Goal: Task Accomplishment & Management: Use online tool/utility

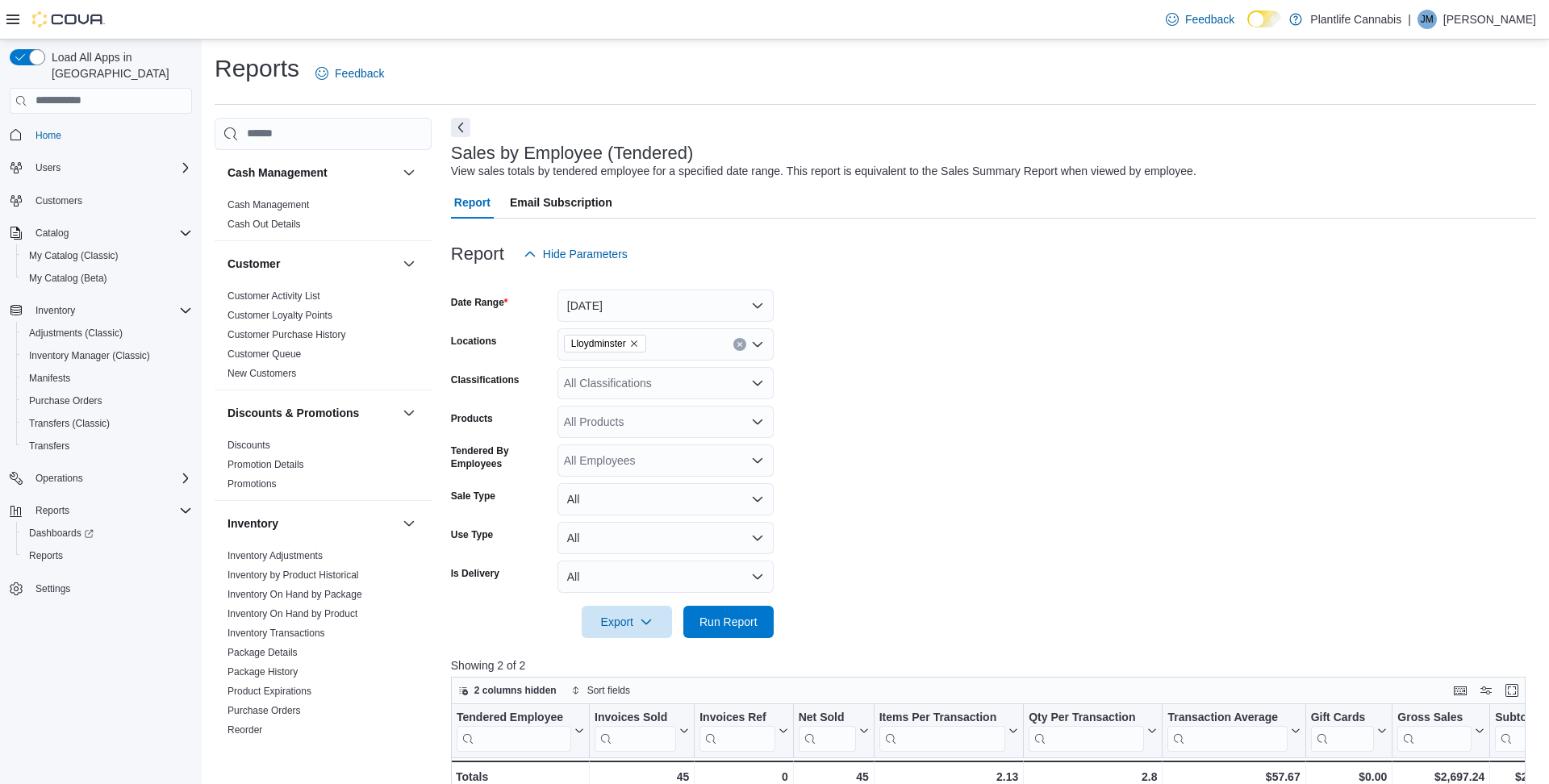
scroll to position [273, 0]
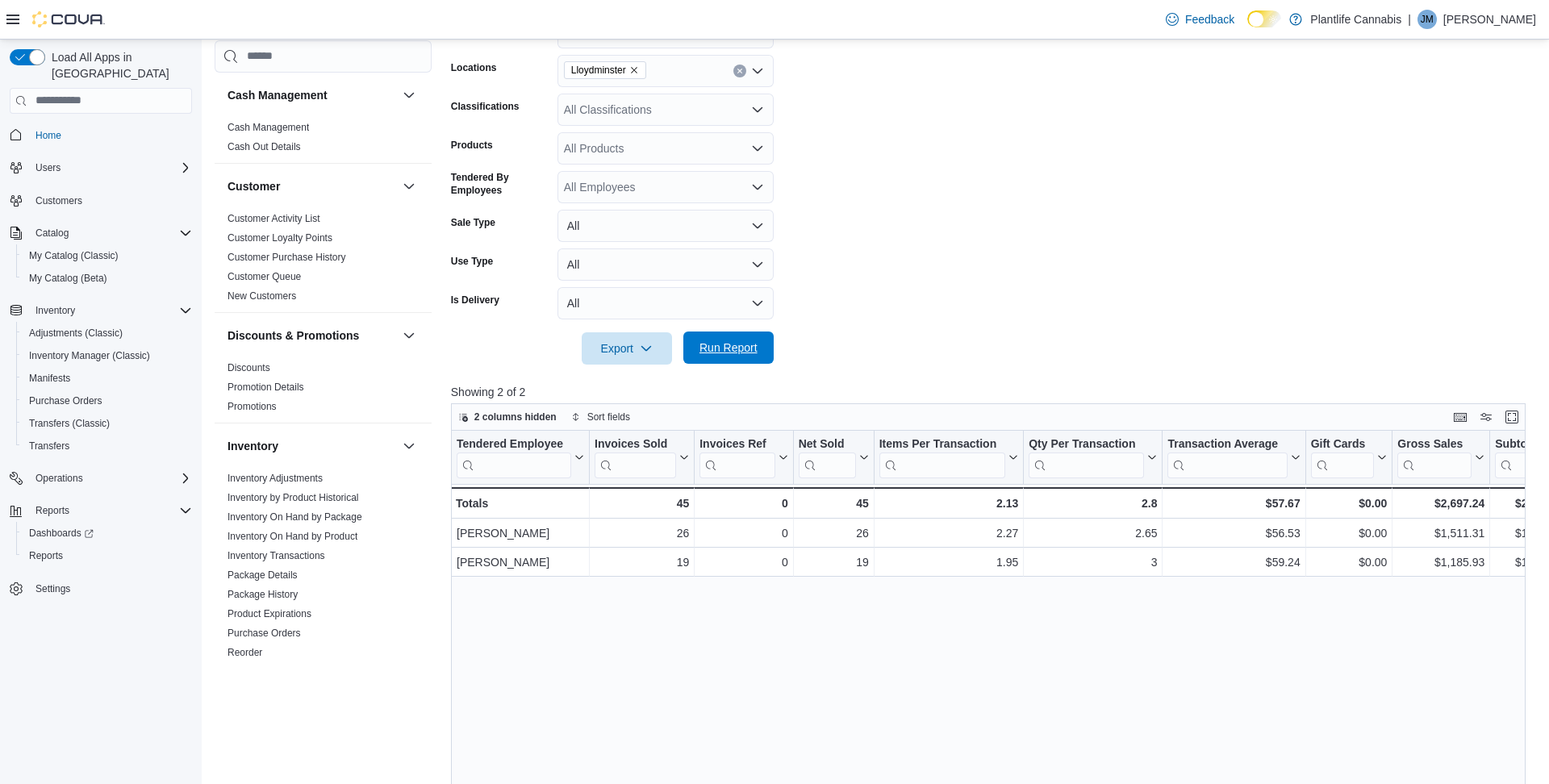
click at [740, 350] on span "Run Report" at bounding box center [728, 347] width 58 height 16
click at [580, 106] on div "All Classifications" at bounding box center [666, 109] width 216 height 32
type input "**"
click at [599, 134] on span "Accessory Group" at bounding box center [635, 136] width 87 height 16
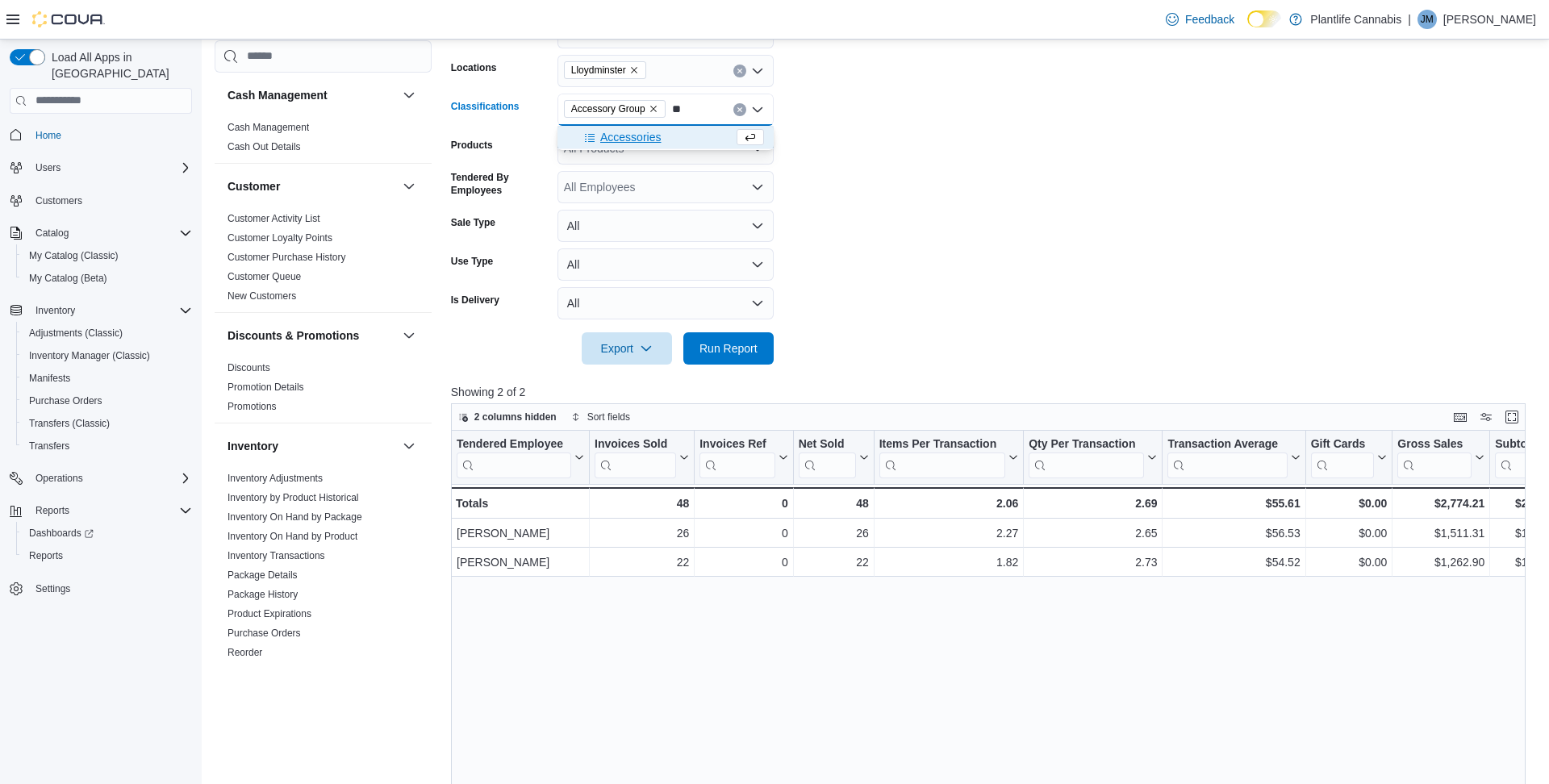
type input "**"
click at [619, 137] on span "Accessories" at bounding box center [630, 136] width 61 height 16
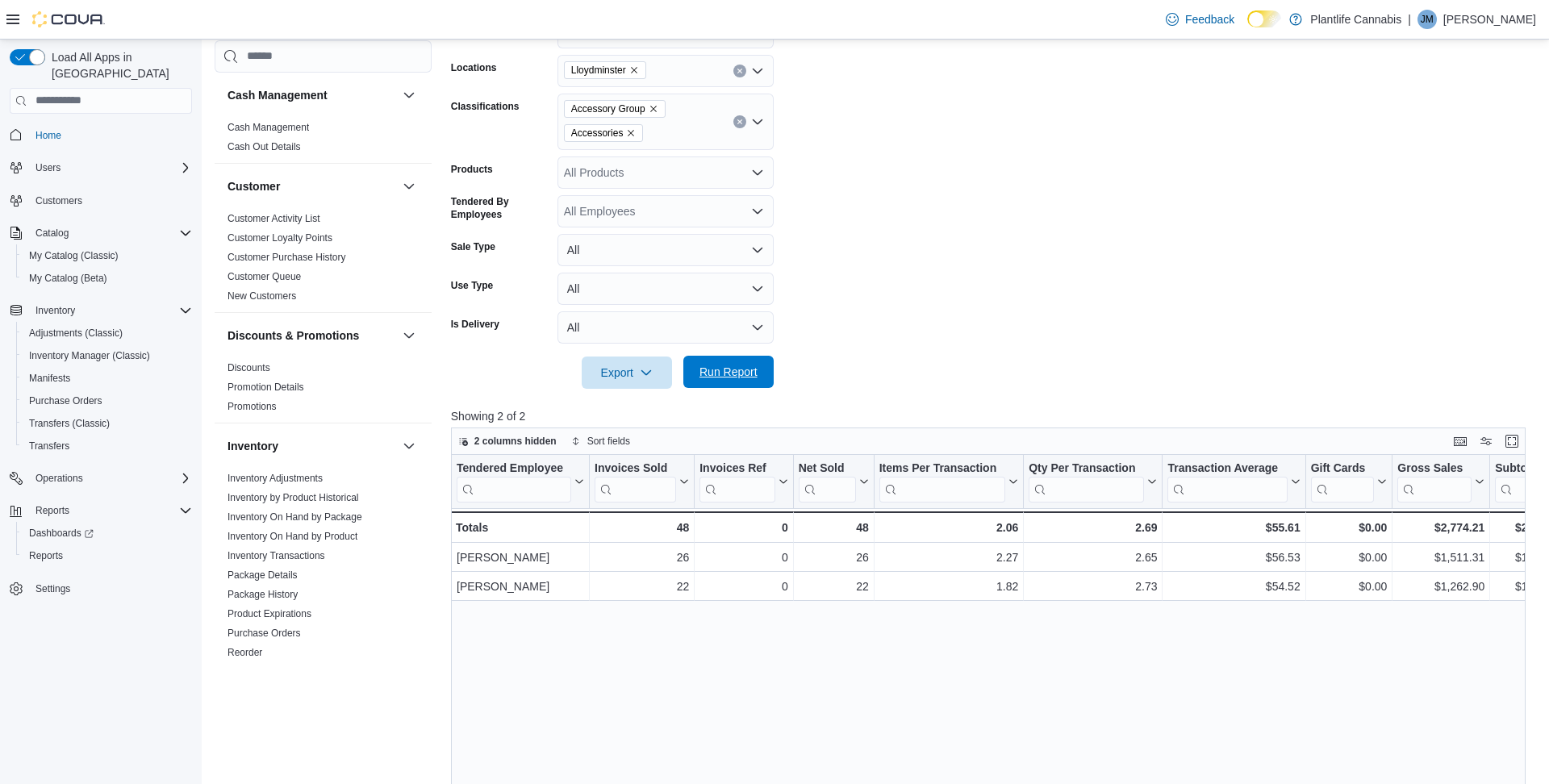
click at [729, 375] on span "Run Report" at bounding box center [728, 371] width 58 height 16
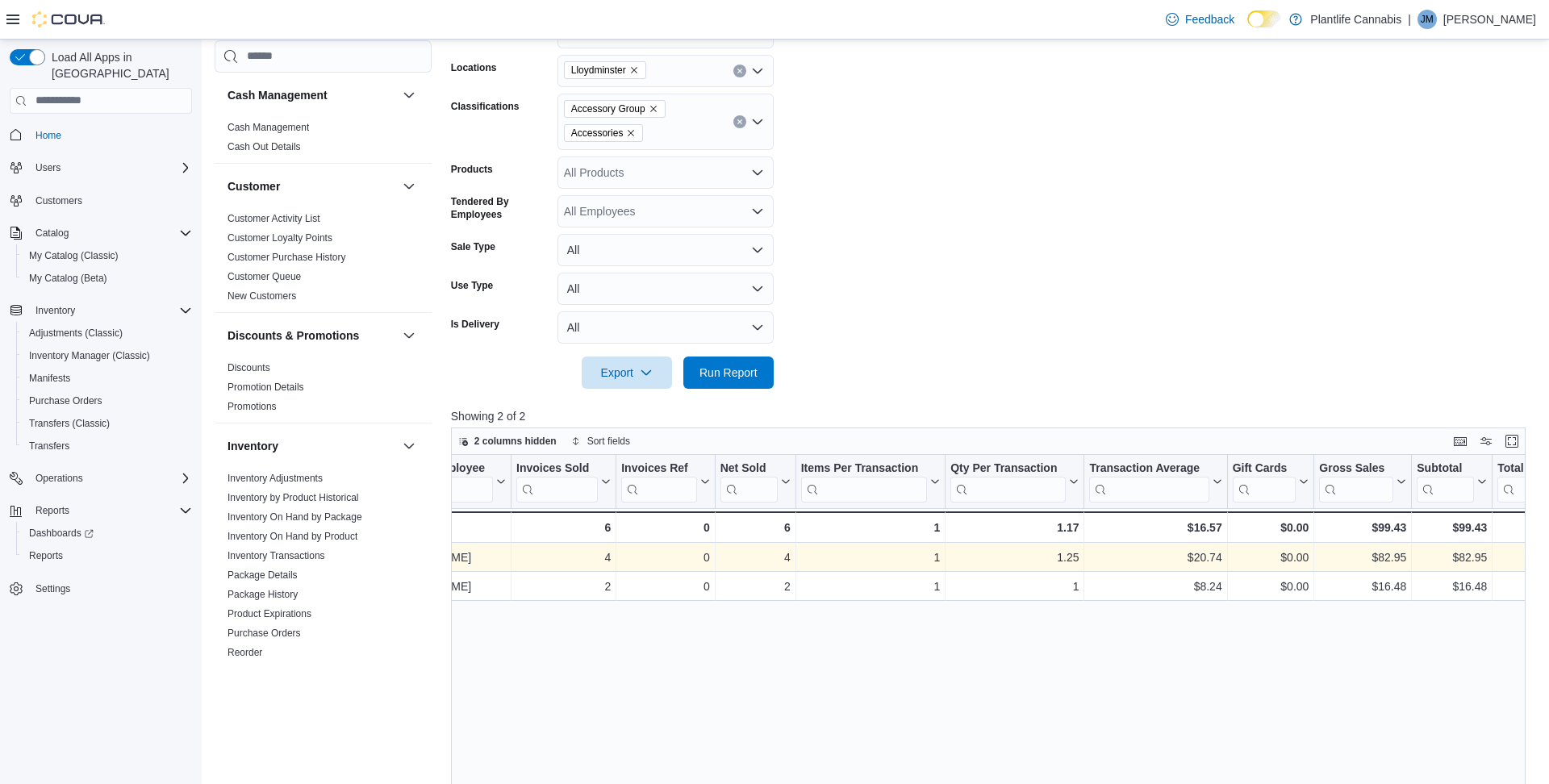
scroll to position [0, 81]
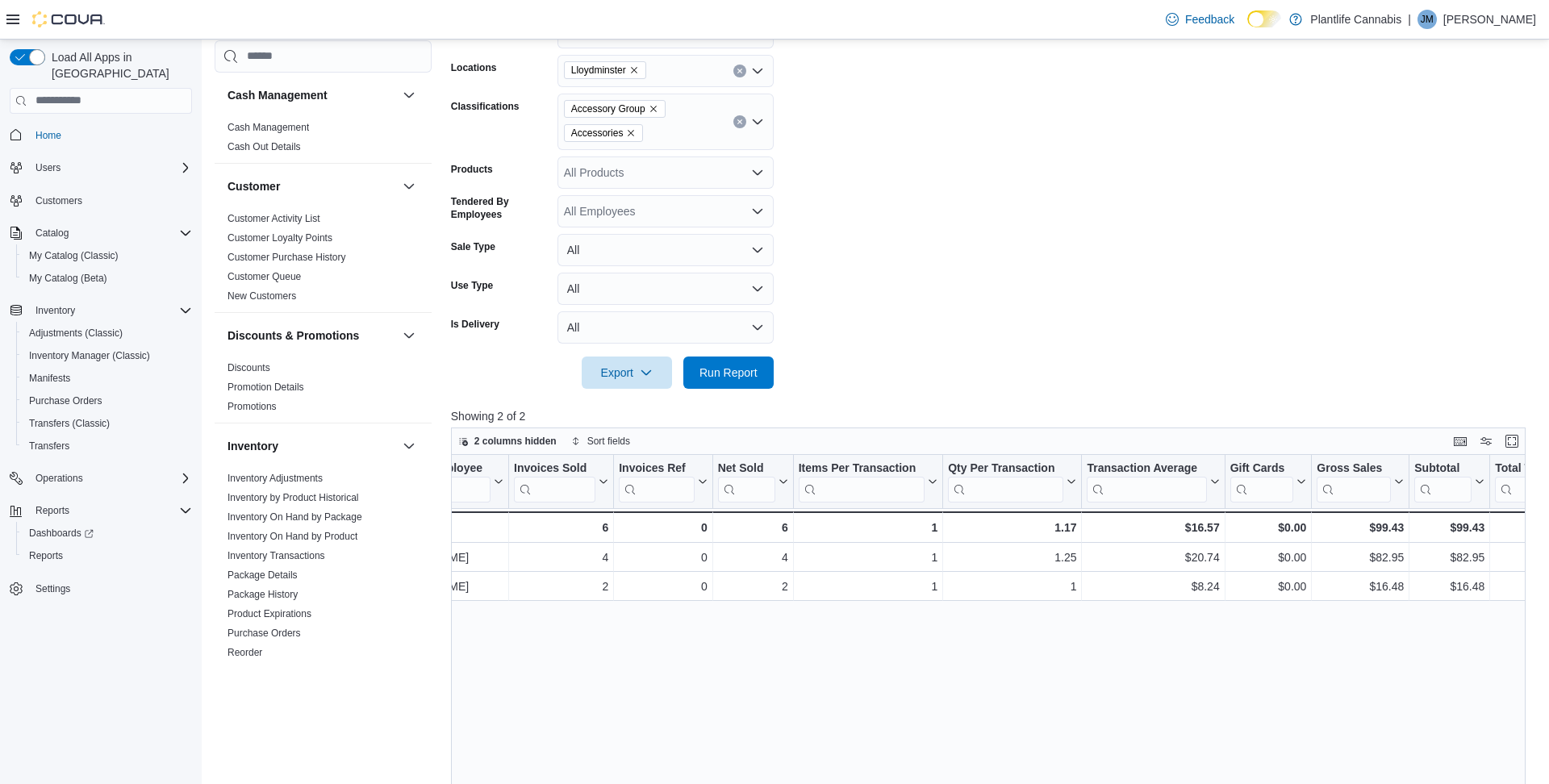
click at [658, 109] on icon "Remove Accessory Group from selection in this group" at bounding box center [654, 109] width 10 height 10
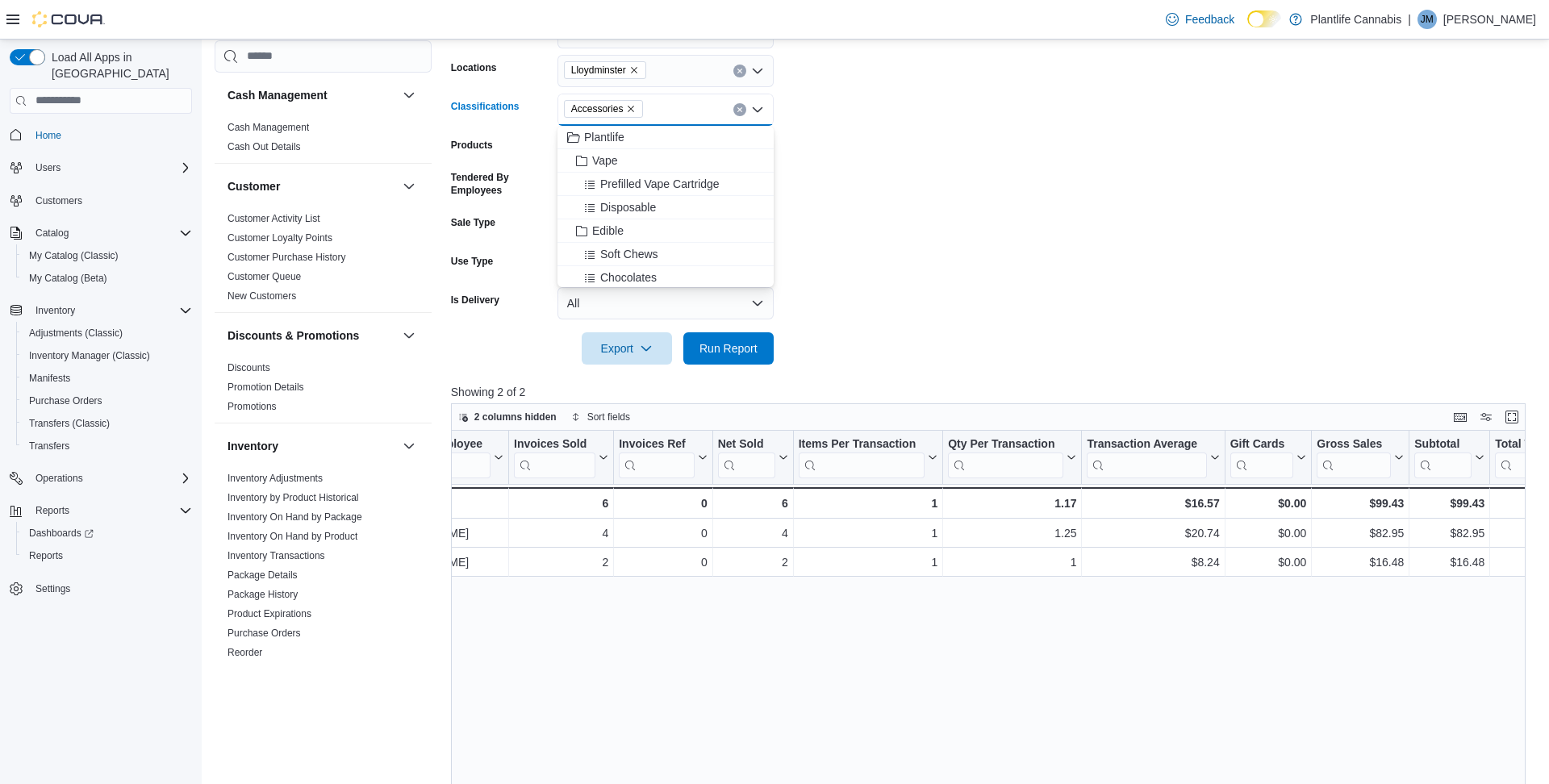
click at [636, 109] on icon "Remove Accessories from selection in this group" at bounding box center [631, 109] width 10 height 10
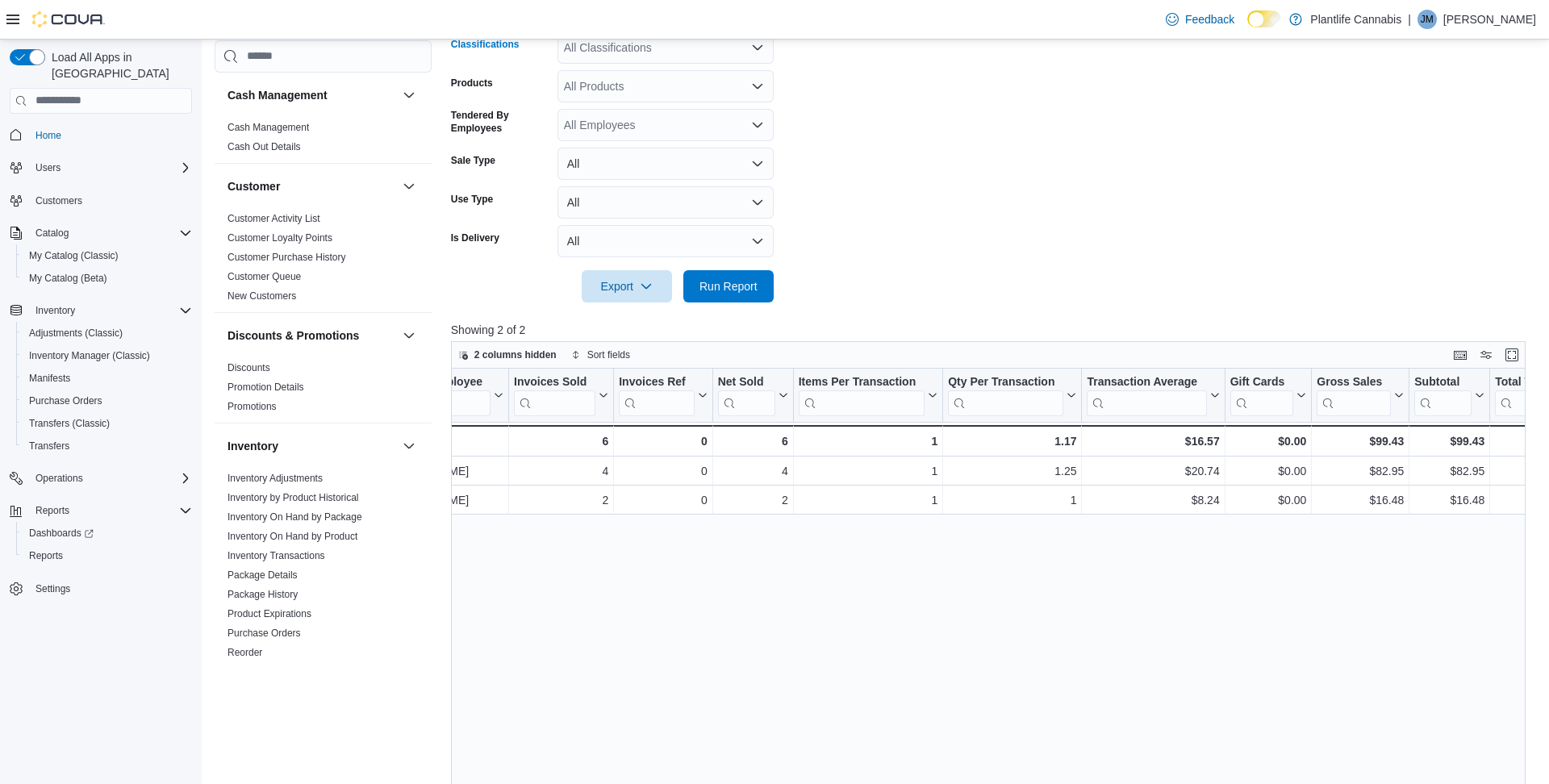
scroll to position [346, 0]
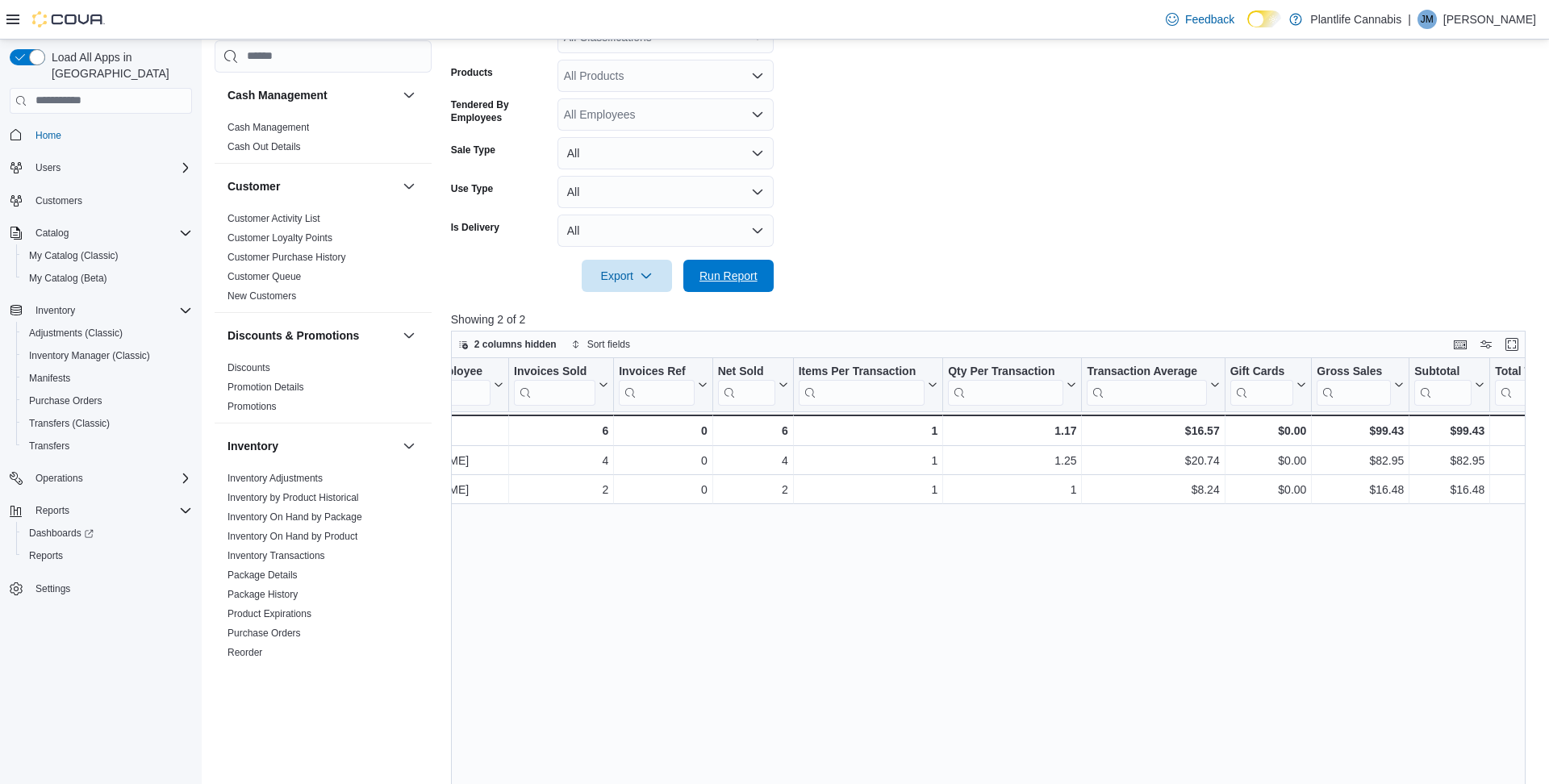
click at [729, 273] on span "Run Report" at bounding box center [728, 275] width 58 height 16
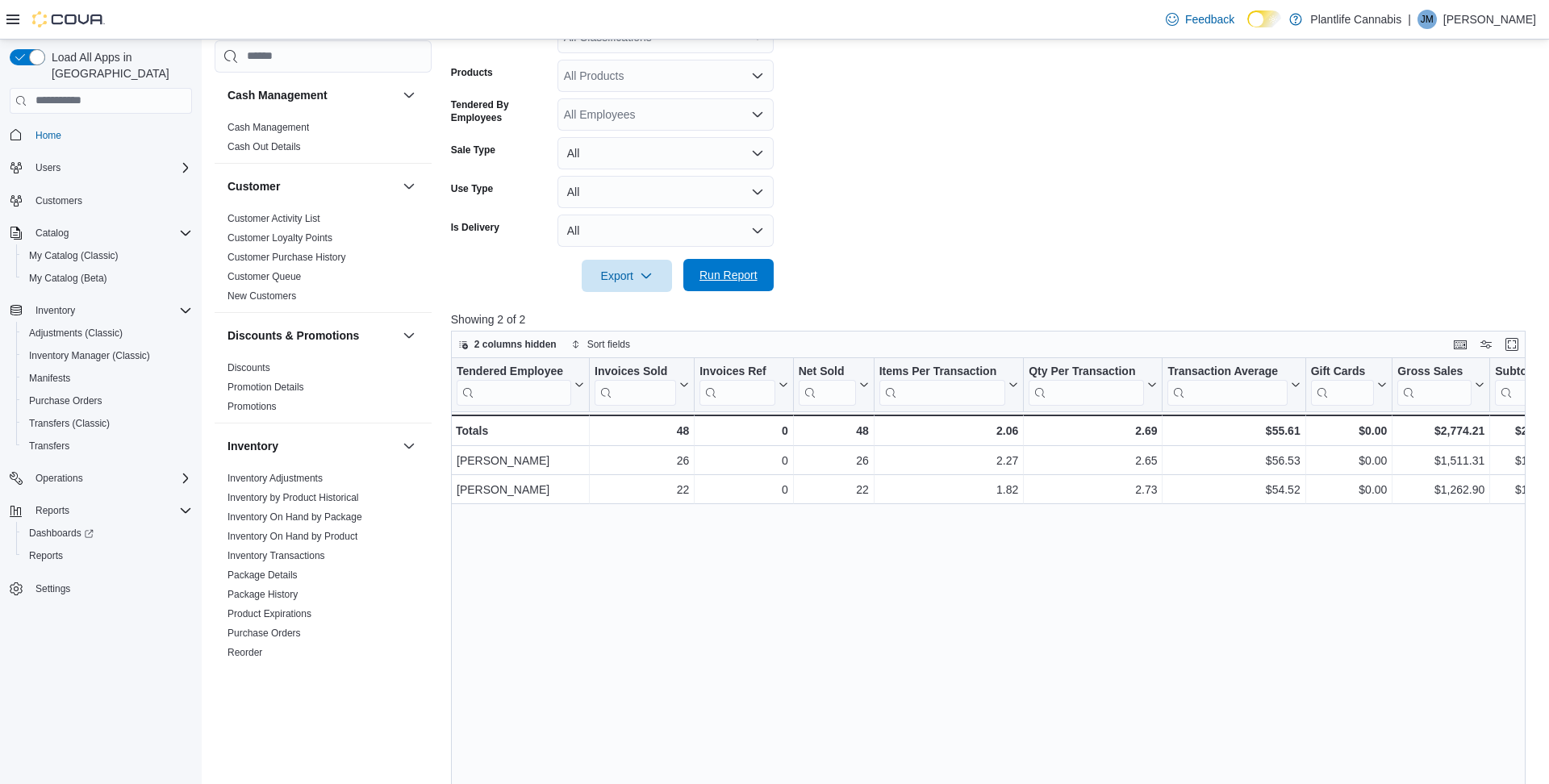
click at [755, 273] on span "Run Report" at bounding box center [728, 274] width 58 height 16
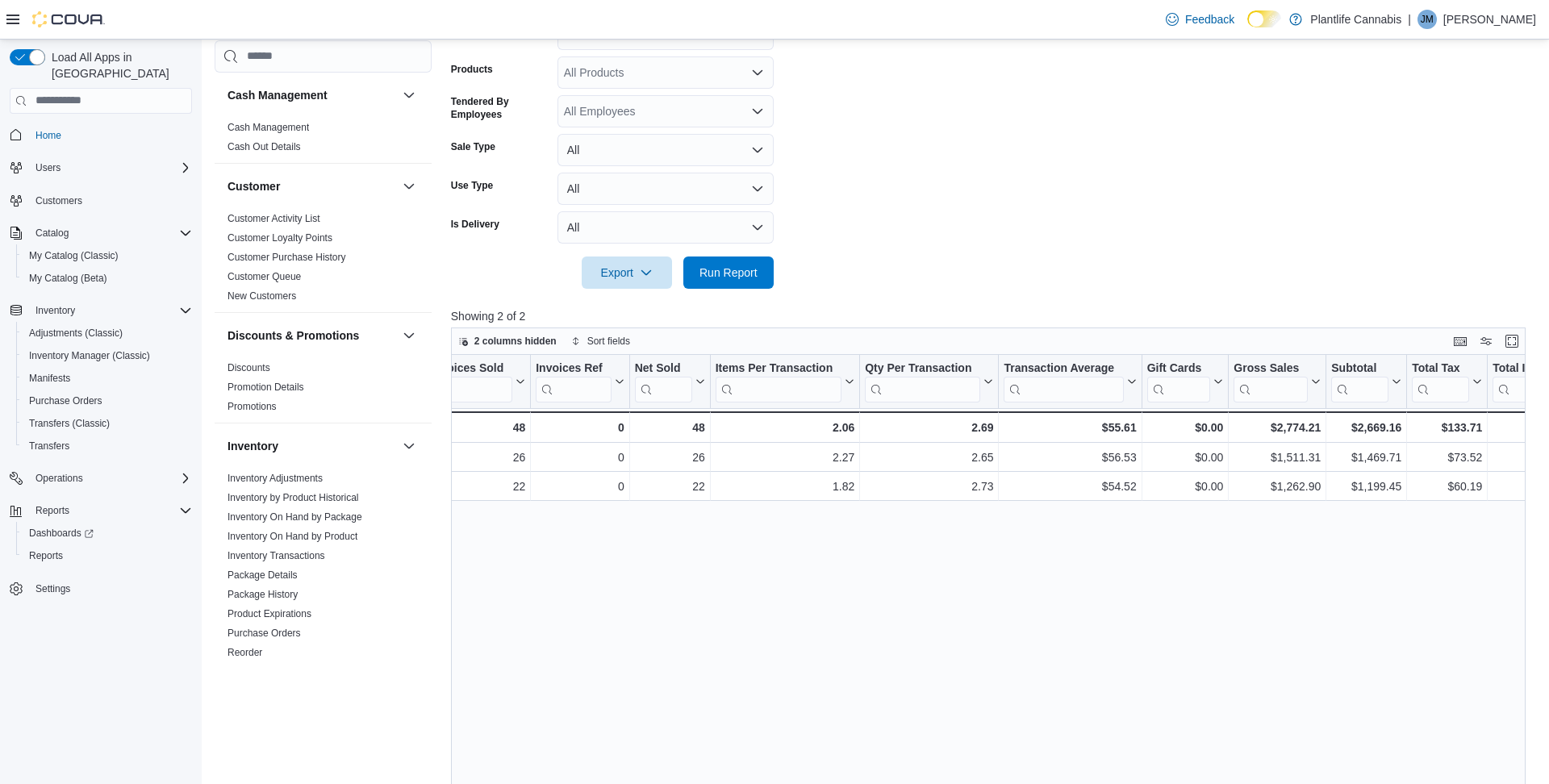
scroll to position [0, 194]
